Goal: Check status: Check status

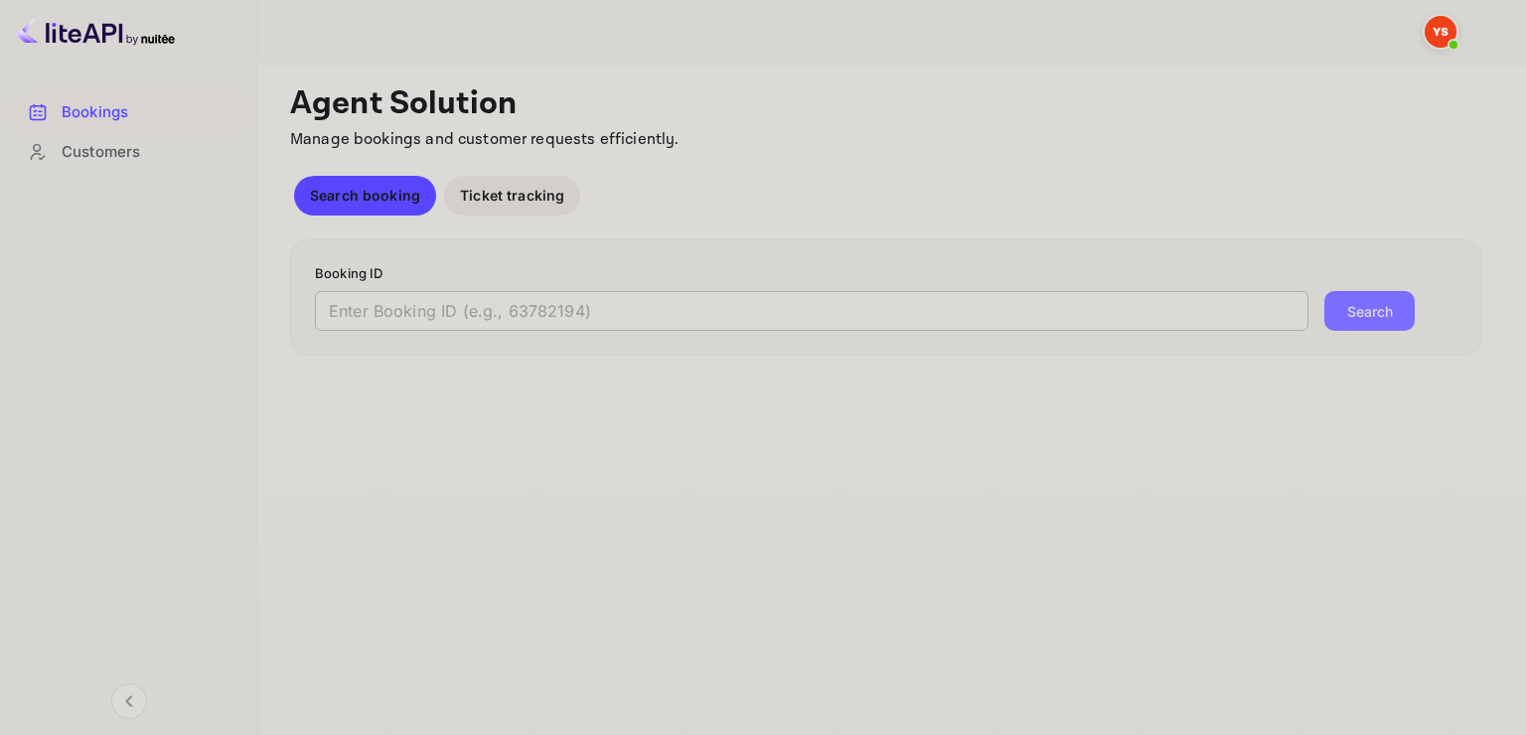
click at [551, 330] on div "Booking ID ​ Search" at bounding box center [886, 297] width 1192 height 117
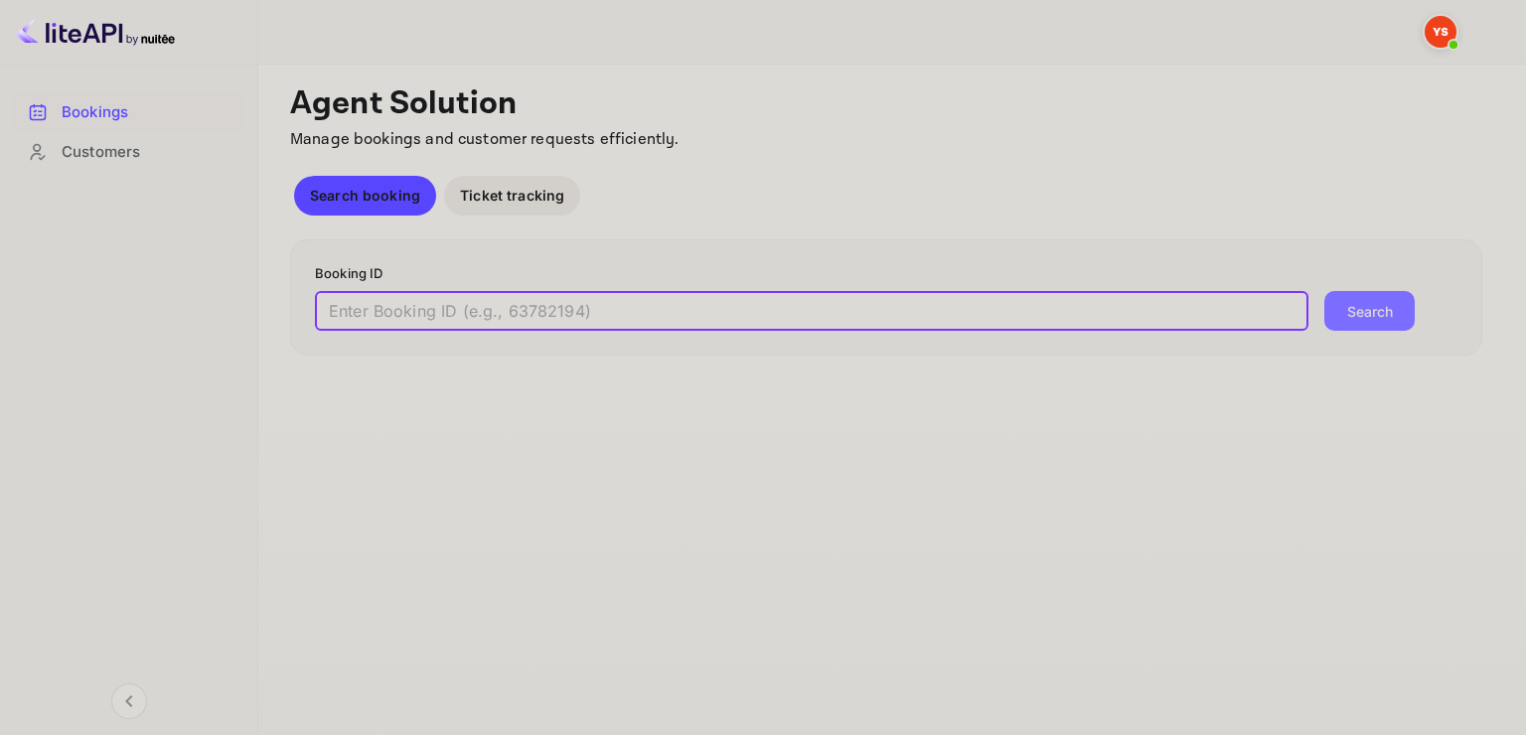
click at [540, 318] on input "text" at bounding box center [812, 311] width 994 height 40
type input "м"
click at [1324, 291] on button "Search" at bounding box center [1369, 311] width 90 height 40
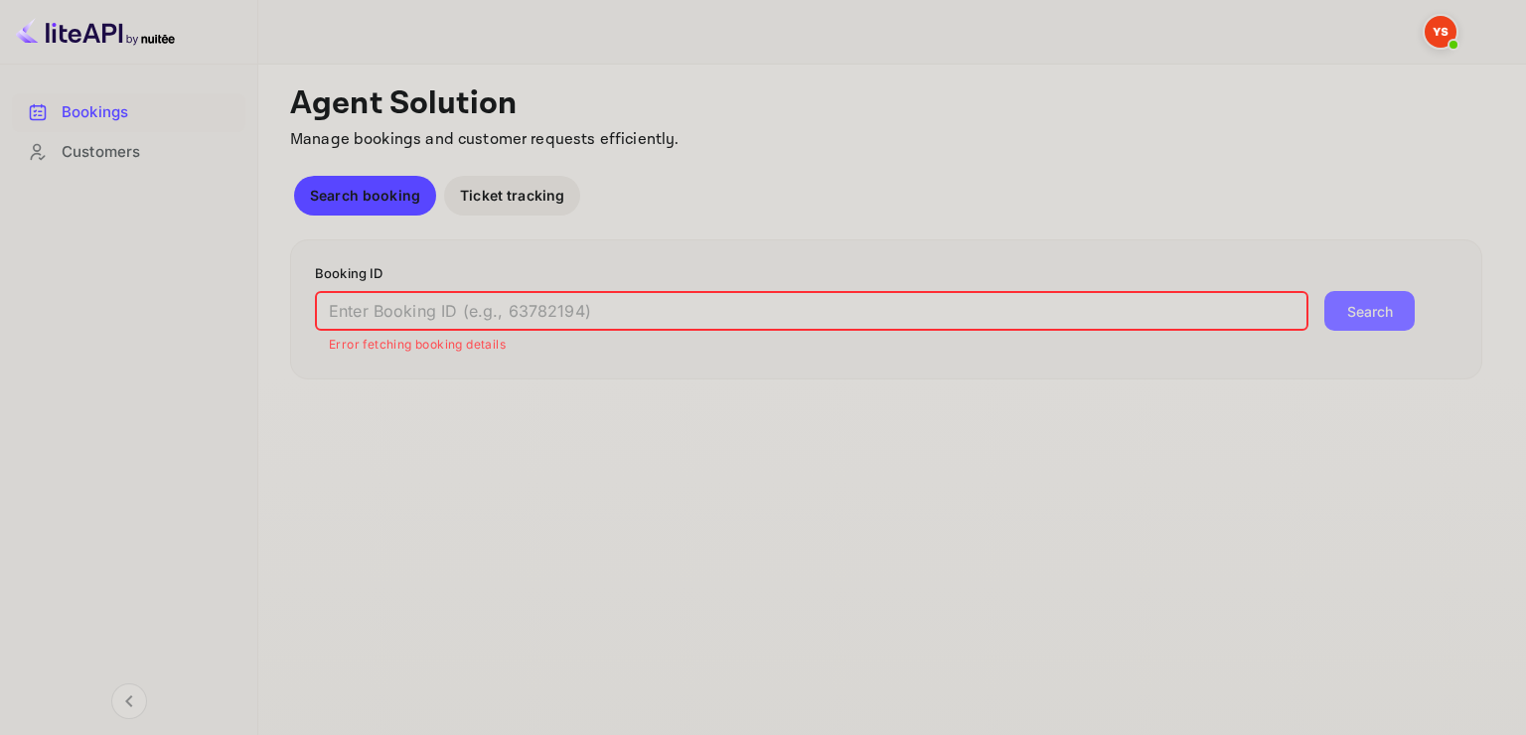
drag, startPoint x: 402, startPoint y: 304, endPoint x: 243, endPoint y: 310, distance: 159.1
click at [334, 309] on input "text" at bounding box center [812, 311] width 994 height 40
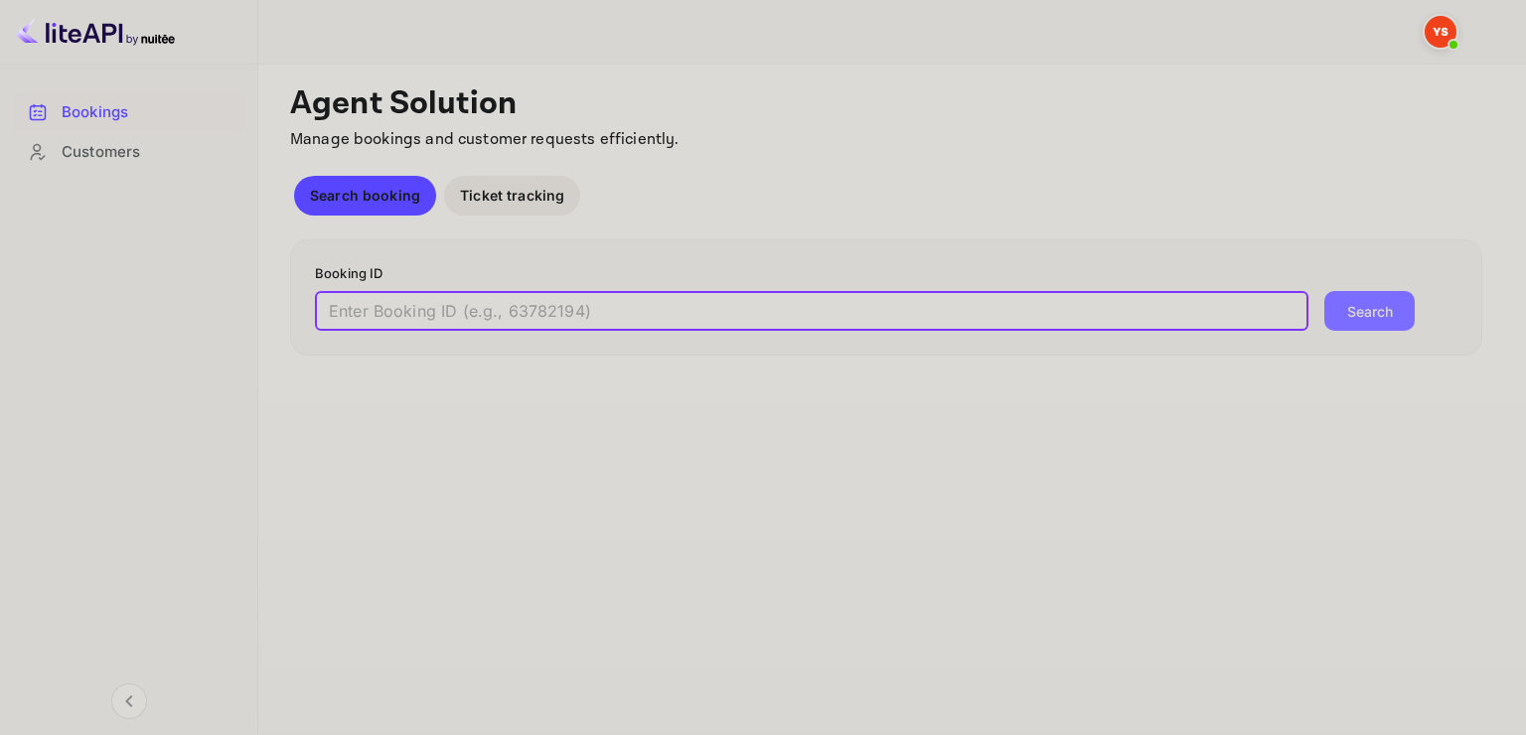
paste input "9522775"
type input "9522775"
click at [1324, 291] on button "Search" at bounding box center [1369, 311] width 90 height 40
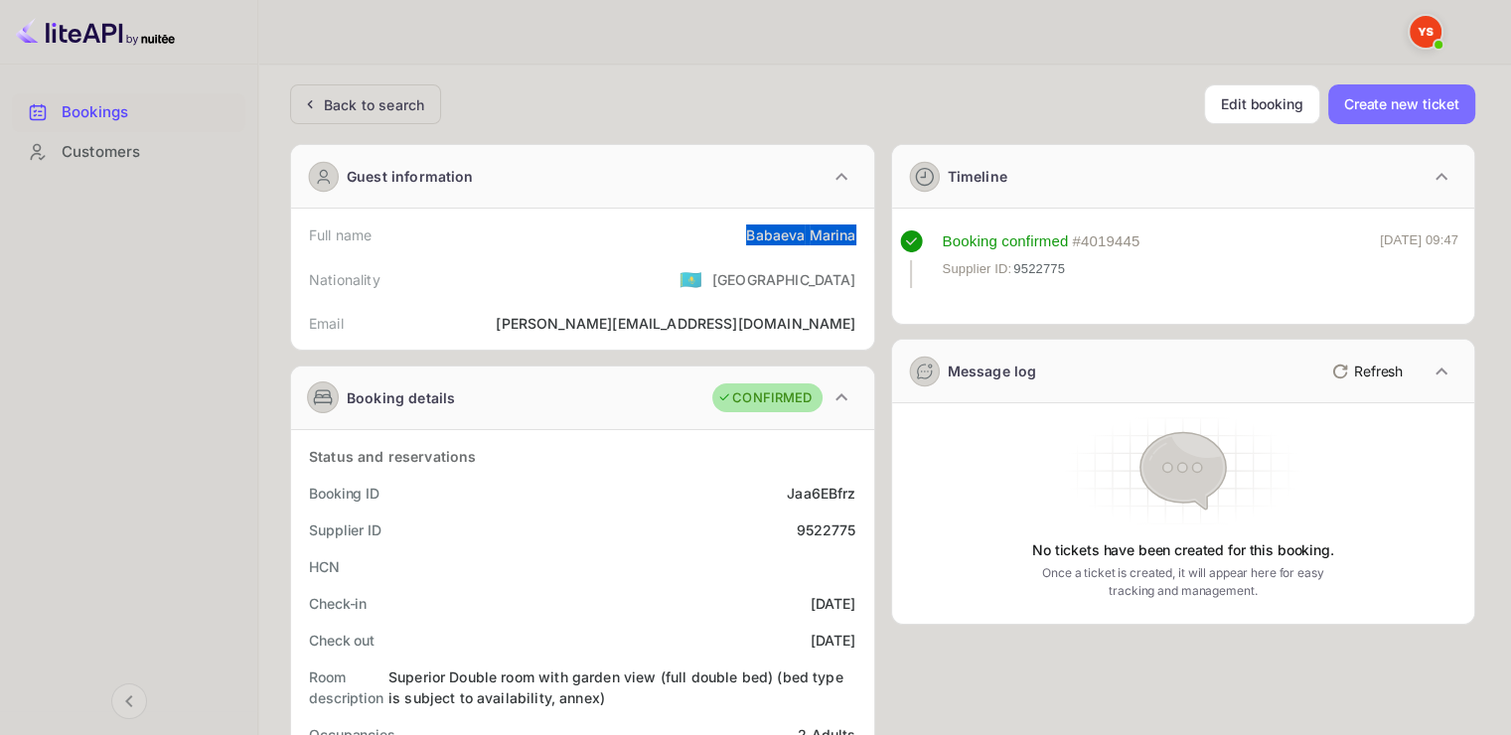
drag, startPoint x: 743, startPoint y: 232, endPoint x: 858, endPoint y: 228, distance: 115.4
click at [858, 228] on div "Full name [PERSON_NAME]" at bounding box center [582, 235] width 567 height 37
copy div "[PERSON_NAME]"
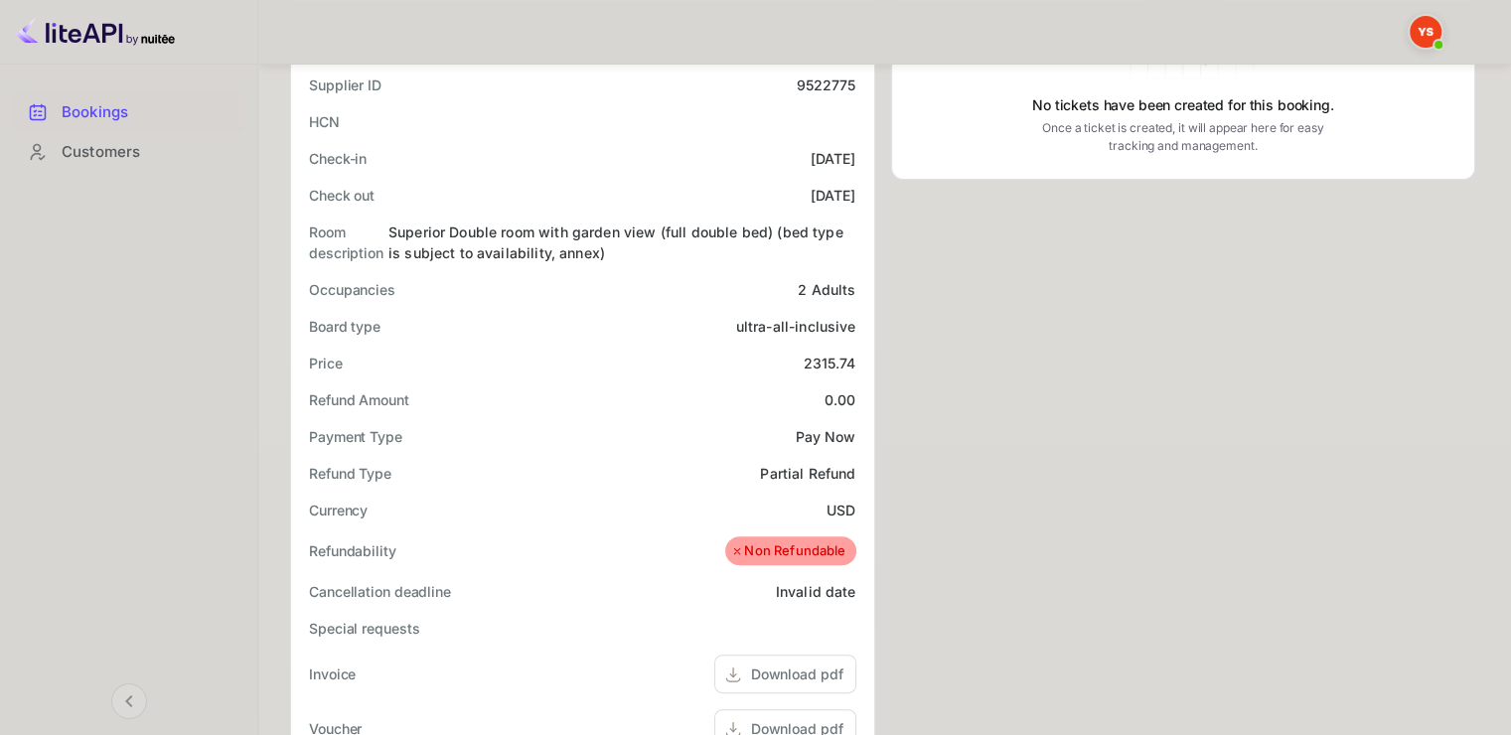
scroll to position [497, 0]
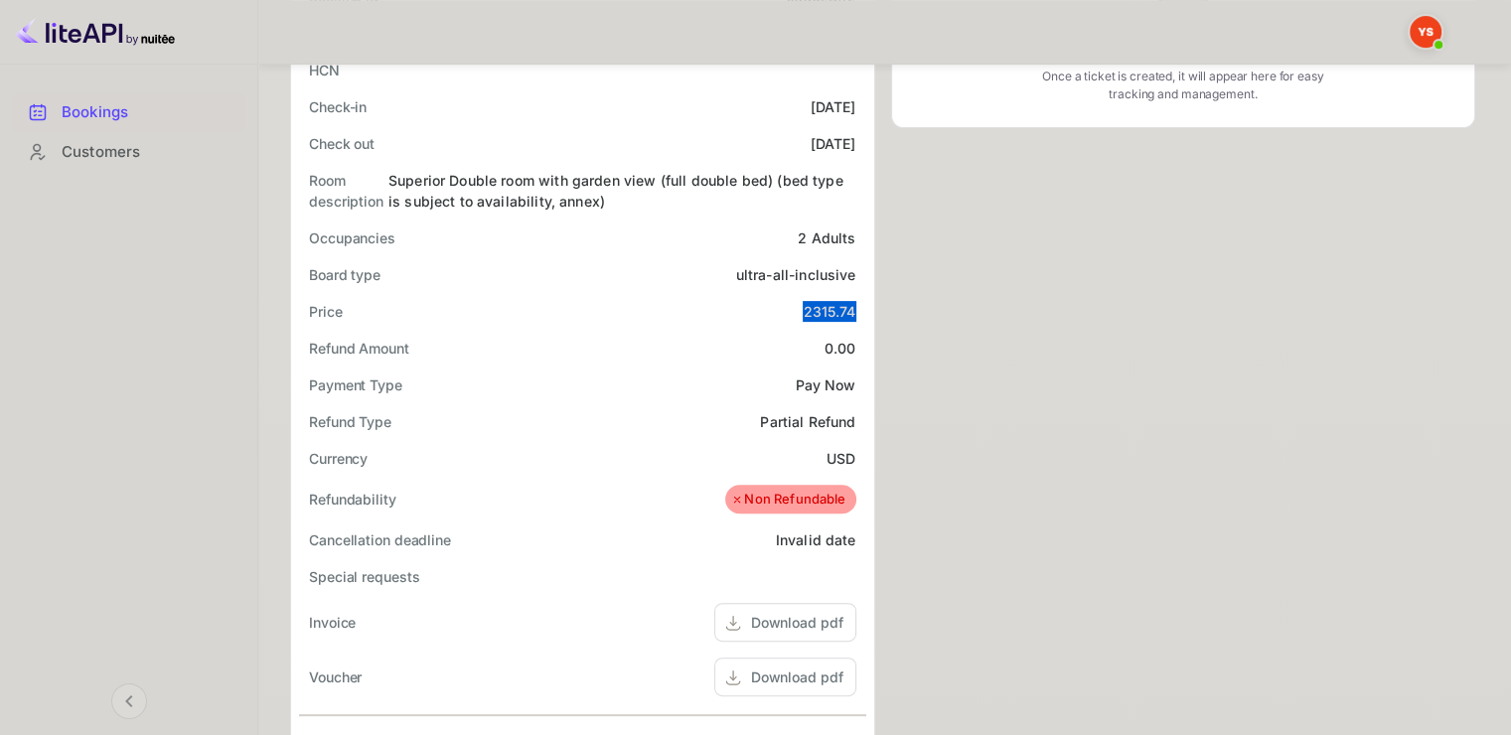
drag, startPoint x: 806, startPoint y: 307, endPoint x: 858, endPoint y: 299, distance: 53.3
click at [858, 299] on div "Price 2315.74" at bounding box center [582, 311] width 567 height 37
copy div "2315.74"
